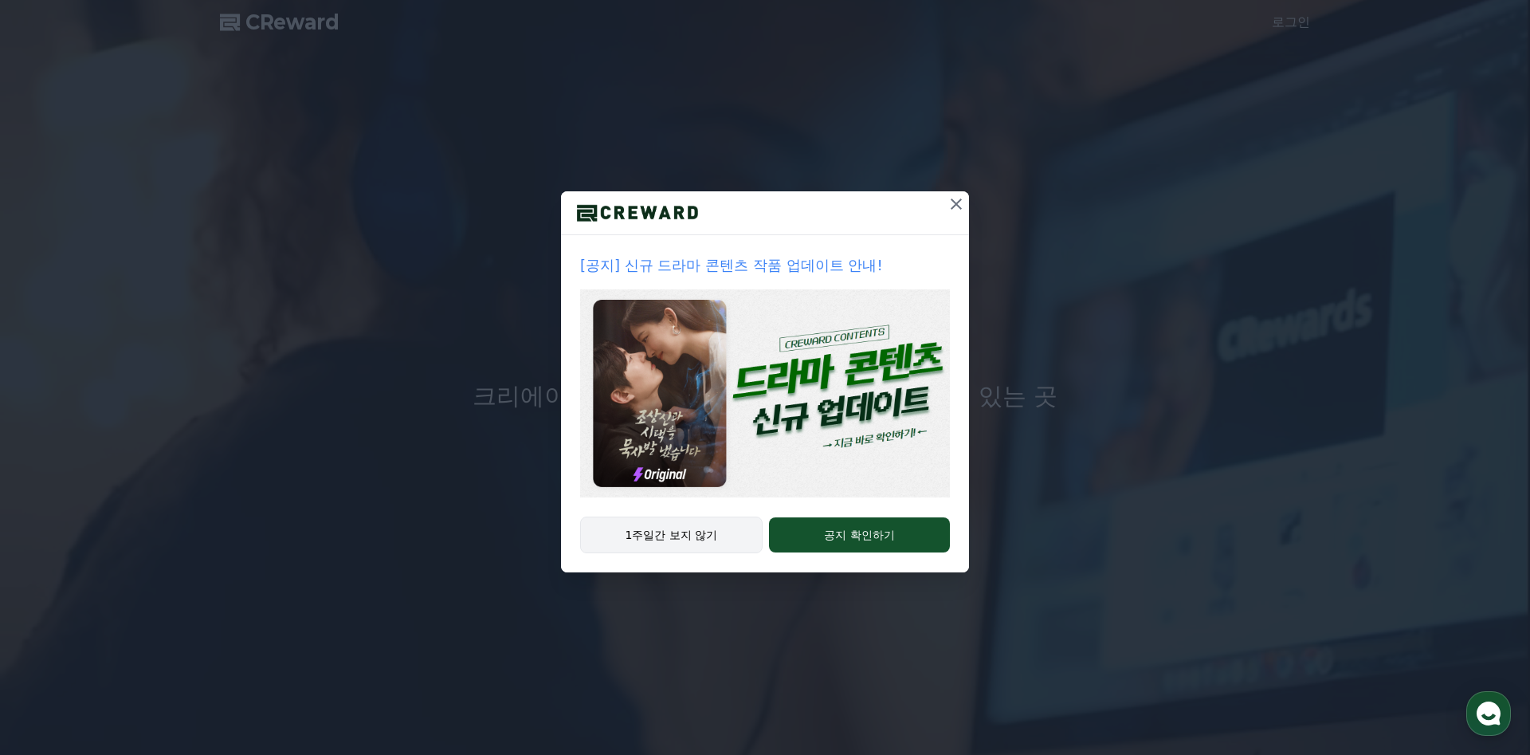
click at [678, 537] on button "1주일간 보지 않기" at bounding box center [671, 534] width 182 height 37
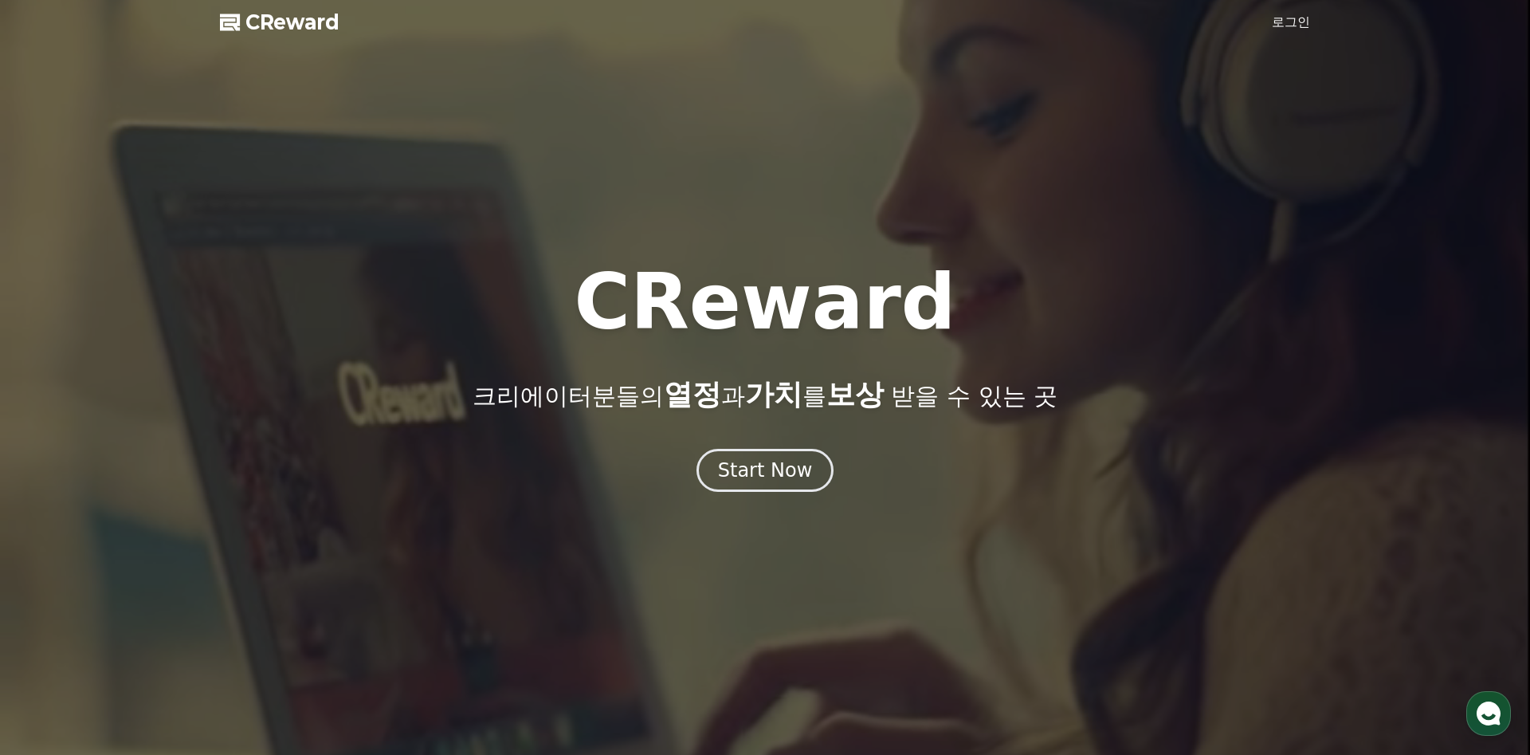
click at [1281, 22] on link "로그인" at bounding box center [1291, 22] width 38 height 19
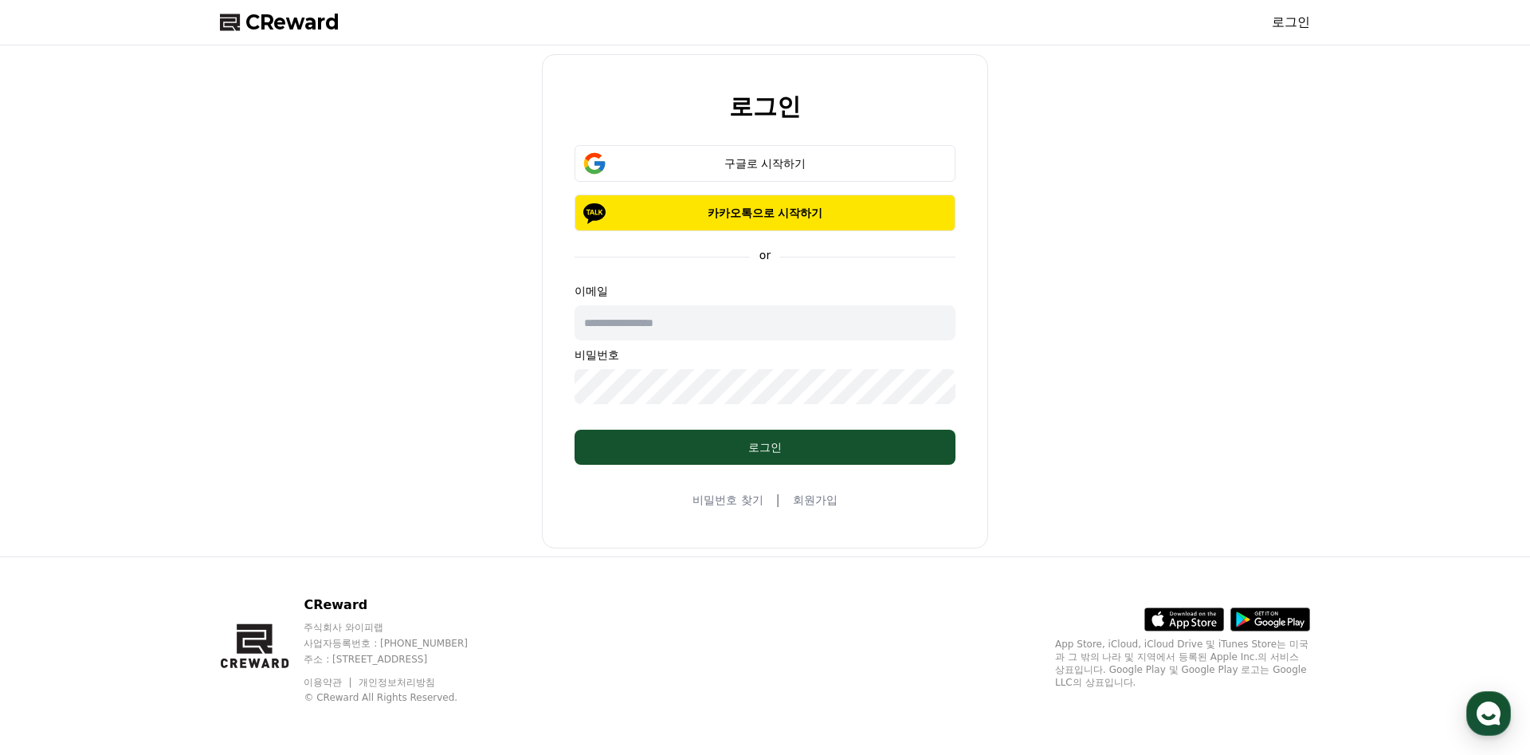
type input "**********"
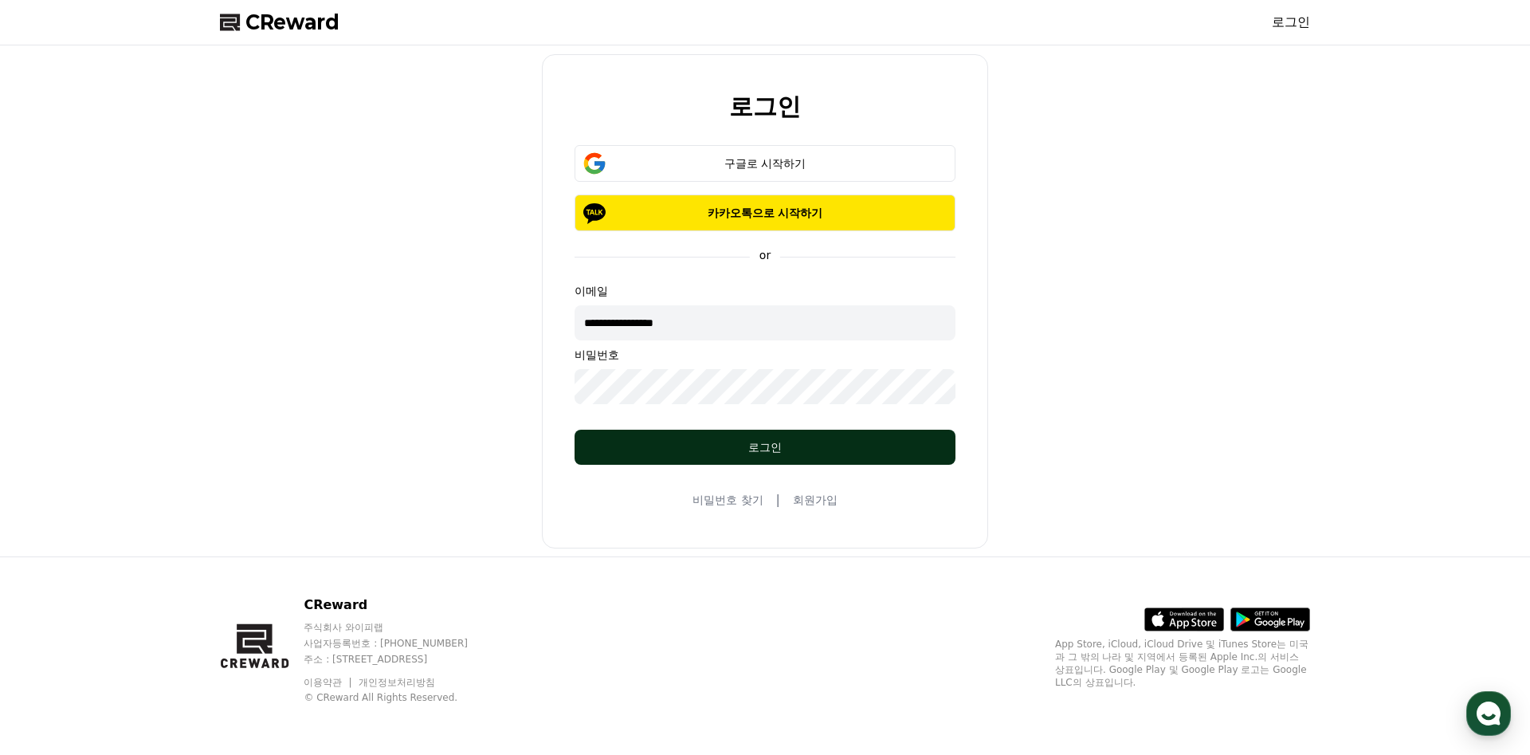
click at [751, 445] on div "로그인" at bounding box center [764, 447] width 317 height 16
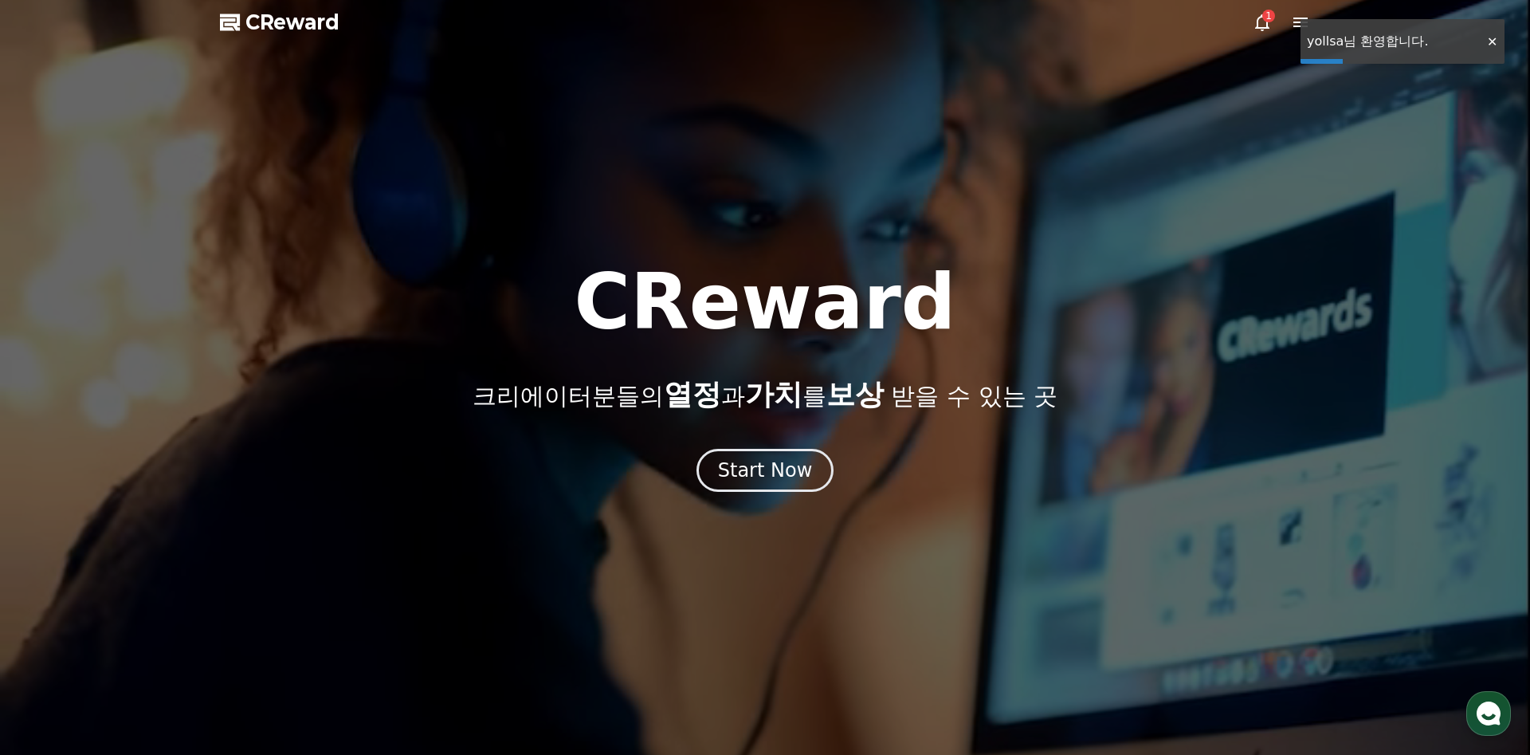
click at [1272, 27] on div "1" at bounding box center [1280, 22] width 57 height 19
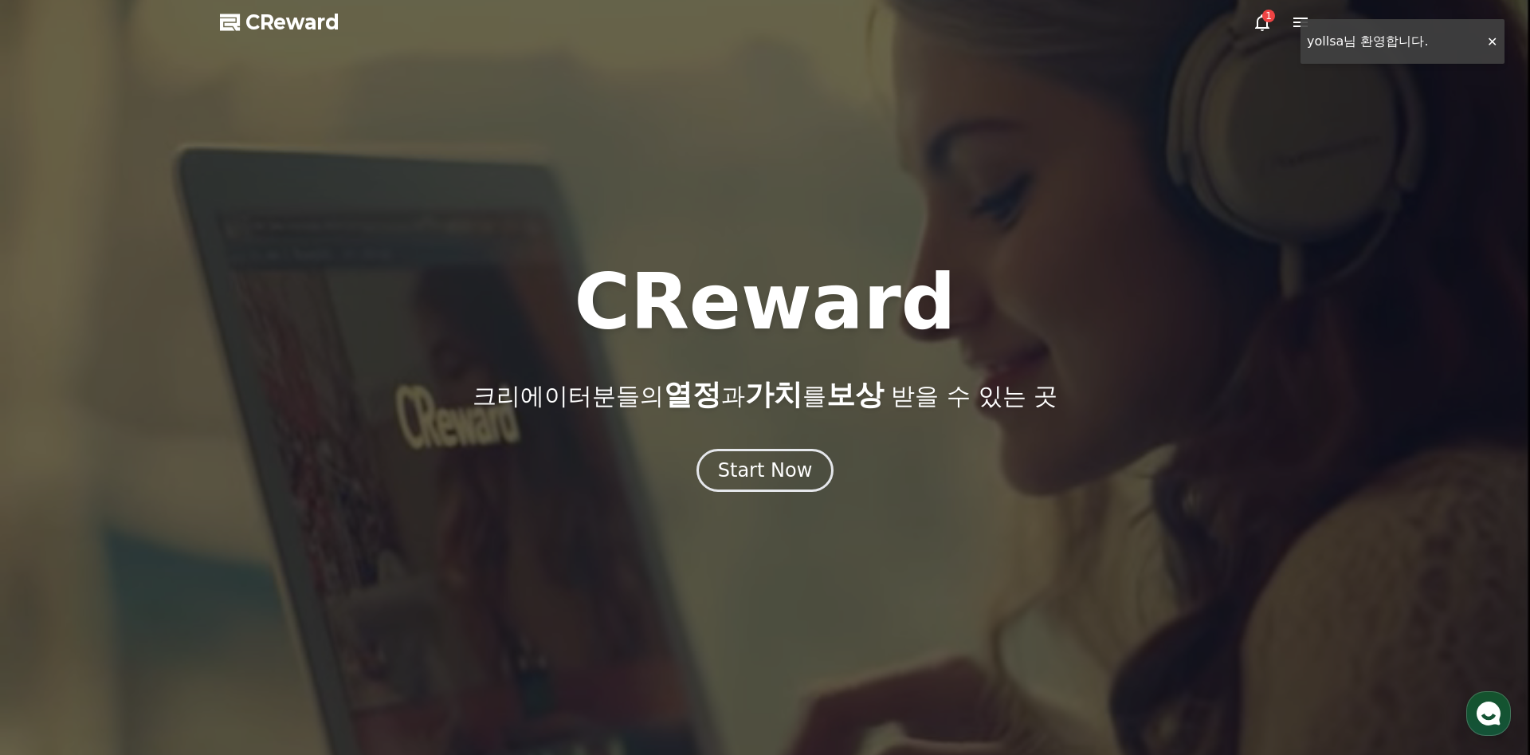
click at [1252, 25] on icon at bounding box center [1261, 22] width 19 height 19
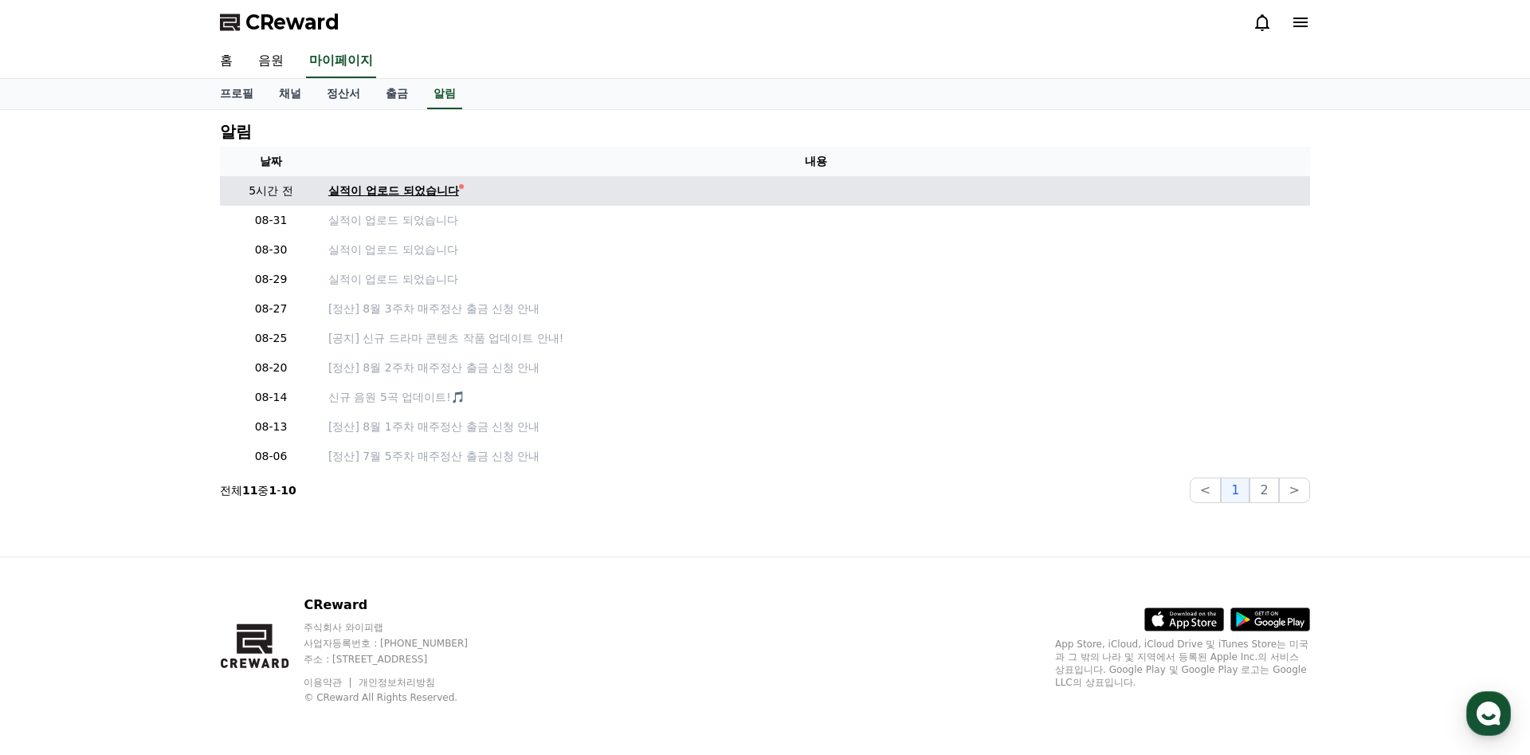
click at [419, 196] on div "실적이 업로드 되었습니다" at bounding box center [393, 190] width 131 height 17
